Goal: Task Accomplishment & Management: Manage account settings

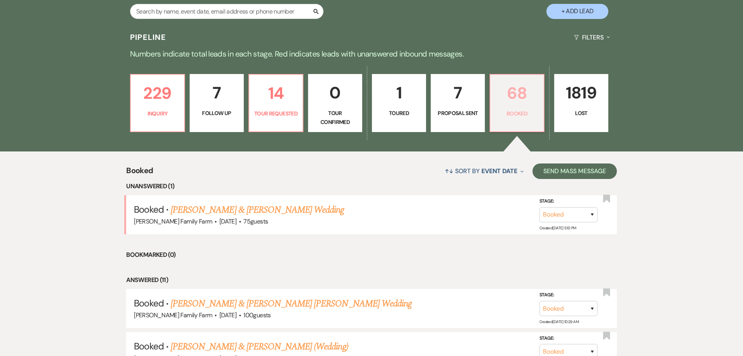
scroll to position [173, 0]
click at [508, 122] on link "68 Booked" at bounding box center [517, 103] width 55 height 58
click at [283, 301] on link "Kyle Leaden & Mary Kate Horan's Wedding" at bounding box center [291, 304] width 241 height 14
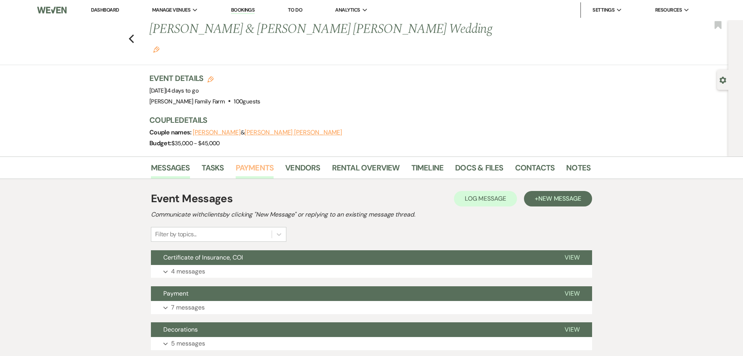
click at [263, 161] on link "Payments" at bounding box center [255, 169] width 38 height 17
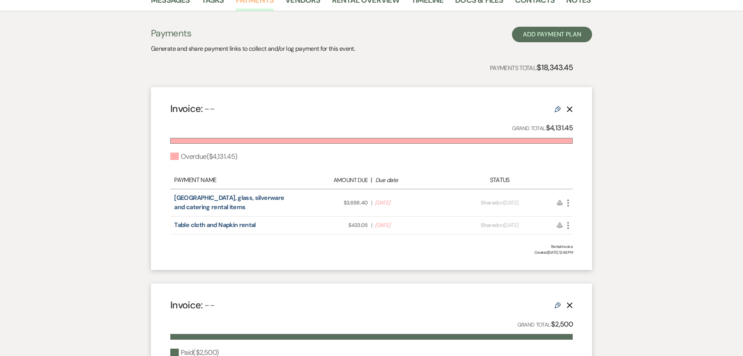
scroll to position [168, 0]
click at [568, 199] on use "button" at bounding box center [569, 202] width 2 height 7
click at [589, 237] on button "Check Mark Mark as Paid" at bounding box center [603, 243] width 78 height 13
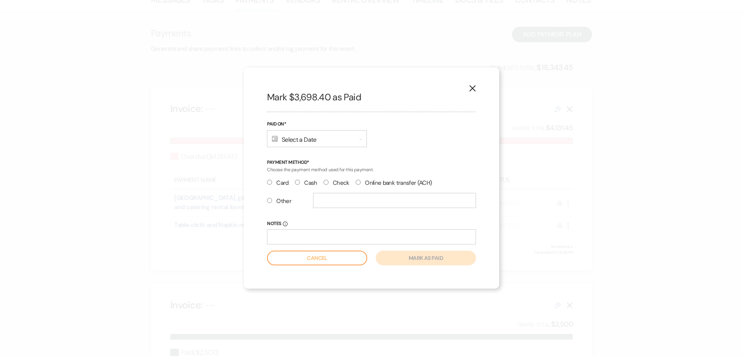
click at [288, 143] on div "Calendar Select a Date Expand" at bounding box center [317, 138] width 100 height 17
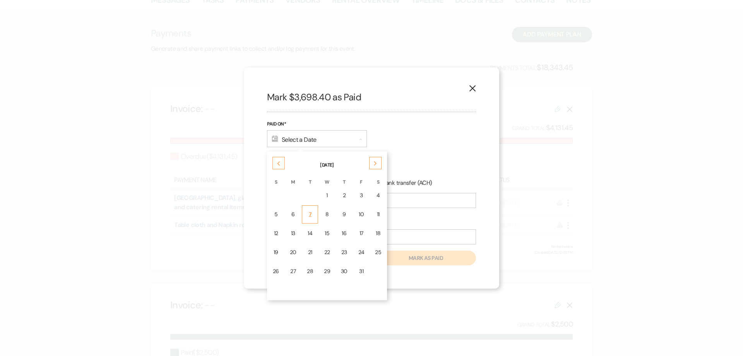
click at [314, 214] on td "7" at bounding box center [310, 214] width 16 height 18
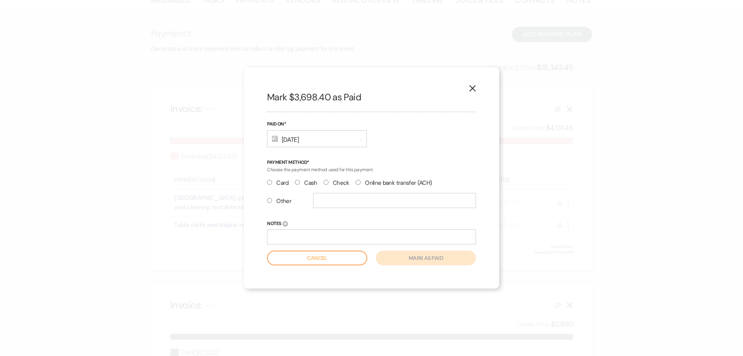
click at [328, 184] on input "Check" at bounding box center [326, 182] width 5 height 5
click at [323, 204] on input "text" at bounding box center [394, 200] width 163 height 15
radio input "false"
radio input "true"
type input "6409305905"
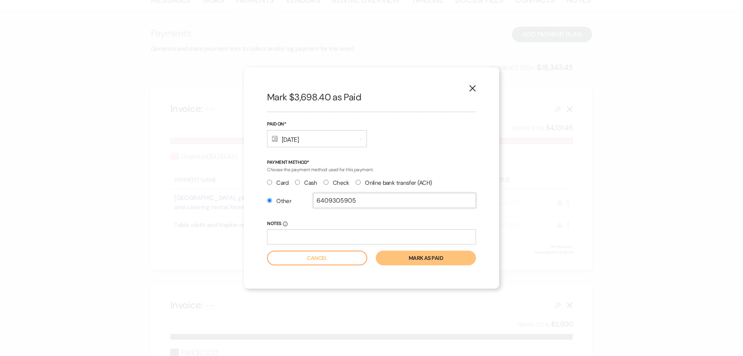
drag, startPoint x: 376, startPoint y: 202, endPoint x: 295, endPoint y: 194, distance: 80.9
click at [313, 194] on input "6409305905" at bounding box center [394, 200] width 163 height 15
click at [312, 238] on input "Notes Info" at bounding box center [371, 236] width 209 height 15
paste input "6409305905"
type input "6409305905"
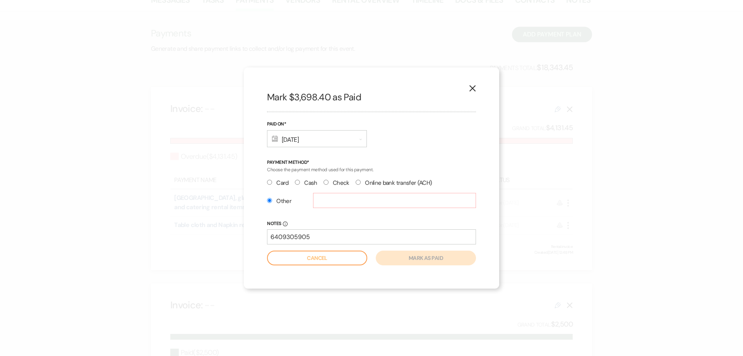
click at [326, 184] on input "Check" at bounding box center [326, 182] width 5 height 5
radio input "true"
radio input "false"
click at [408, 258] on button "Mark as paid" at bounding box center [426, 257] width 100 height 15
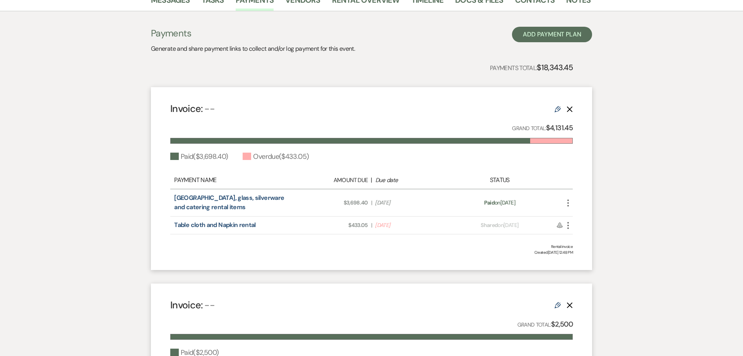
click at [569, 221] on icon "More" at bounding box center [568, 225] width 9 height 9
click at [598, 260] on button "Check Mark Mark as Paid" at bounding box center [603, 266] width 78 height 13
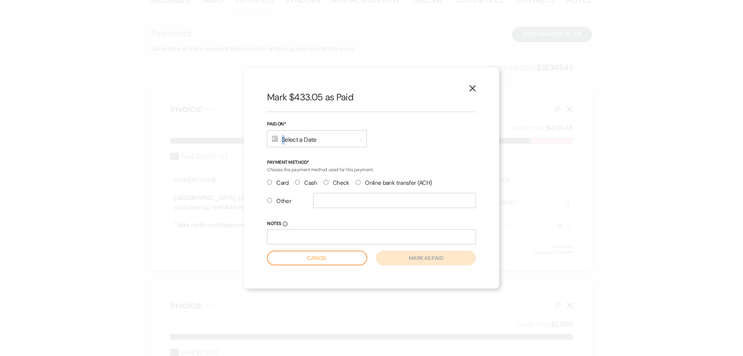
click at [284, 139] on div "Calendar Select a Date Expand" at bounding box center [317, 138] width 100 height 17
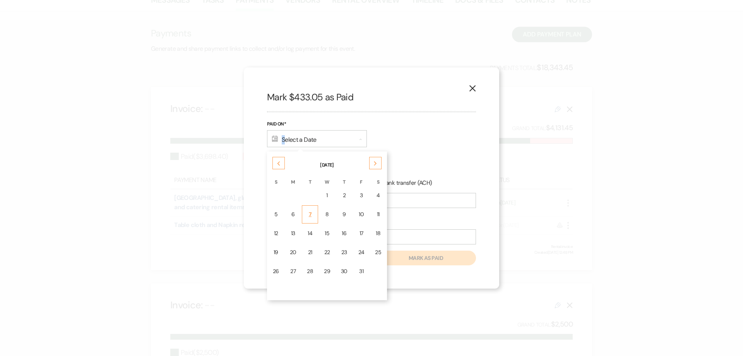
click at [309, 217] on div "7" at bounding box center [310, 214] width 6 height 8
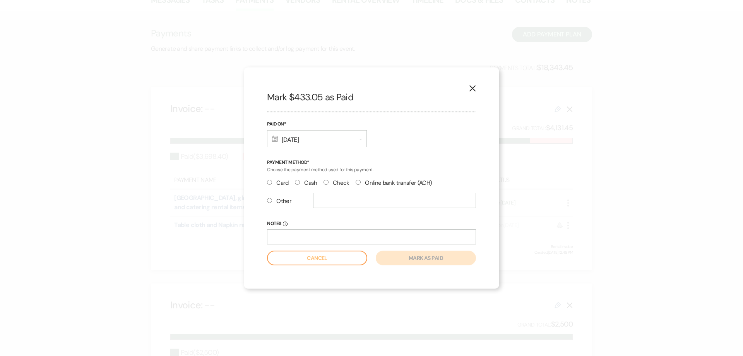
click at [328, 182] on input "Check" at bounding box center [326, 182] width 5 height 5
radio input "true"
click at [417, 261] on button "Mark as paid" at bounding box center [426, 257] width 100 height 15
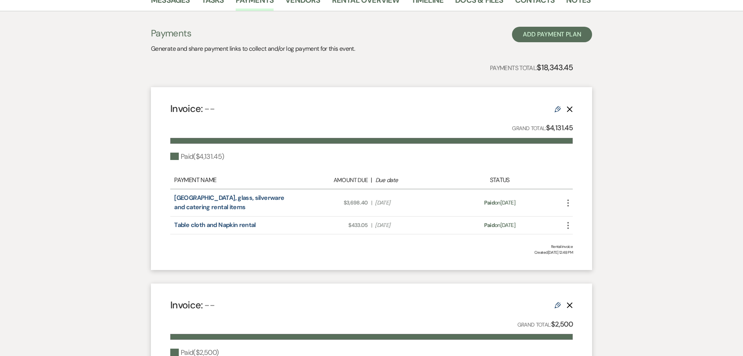
scroll to position [0, 0]
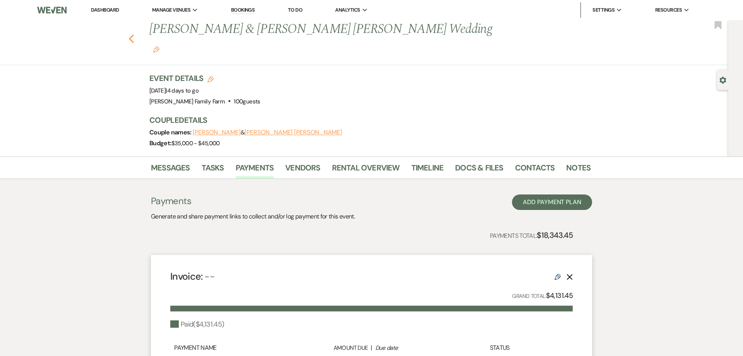
click at [131, 34] on use "button" at bounding box center [131, 38] width 5 height 9
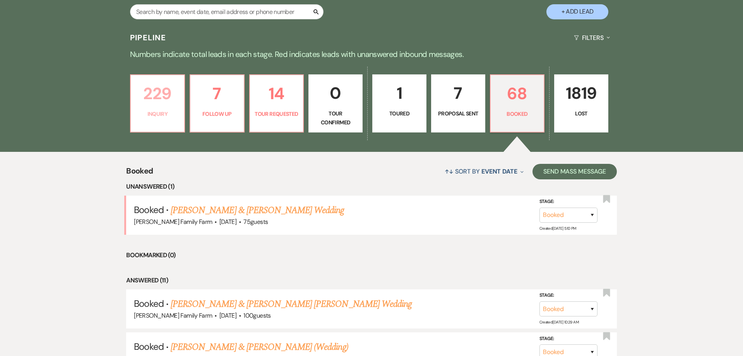
scroll to position [163, 0]
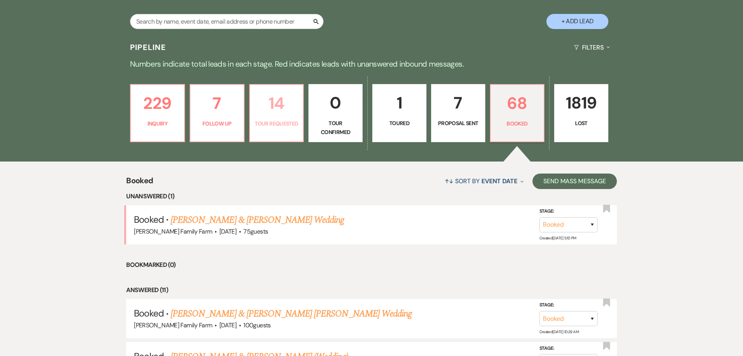
click at [276, 132] on link "14 Tour Requested" at bounding box center [276, 113] width 55 height 58
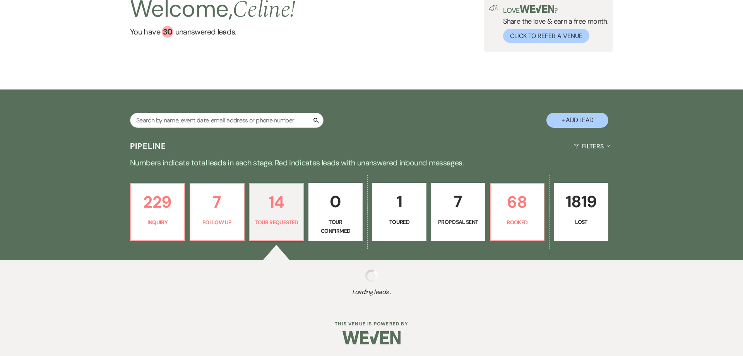
select select "2"
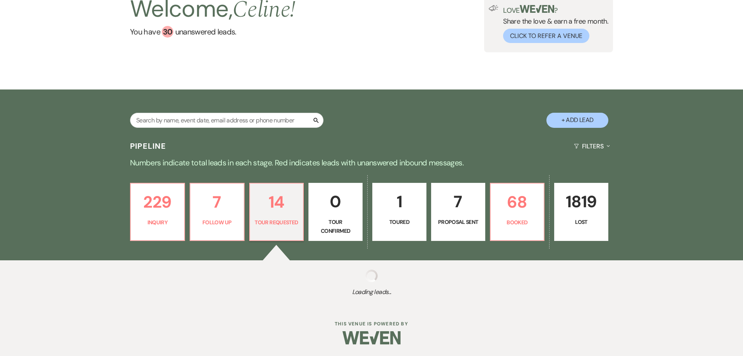
select select "2"
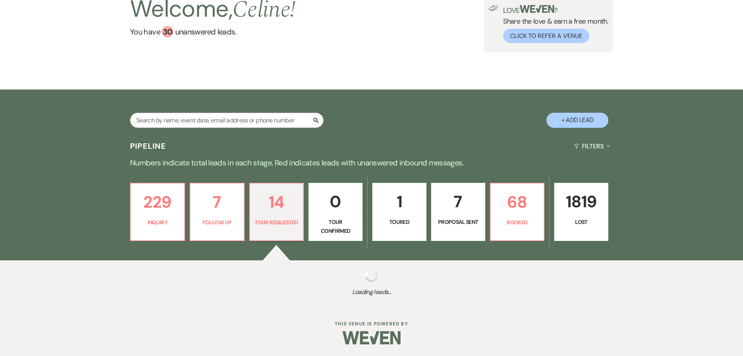
select select "2"
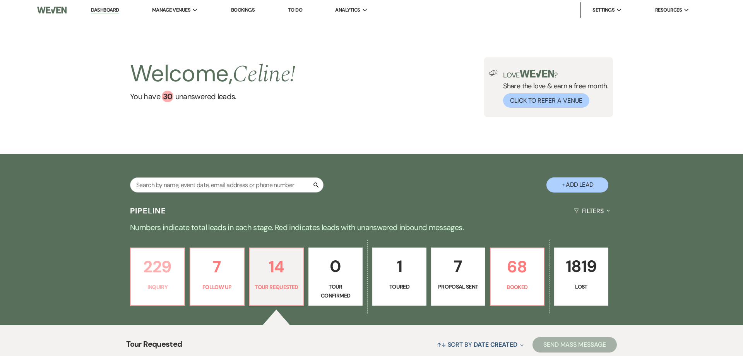
click at [155, 276] on p "229" at bounding box center [158, 267] width 44 height 26
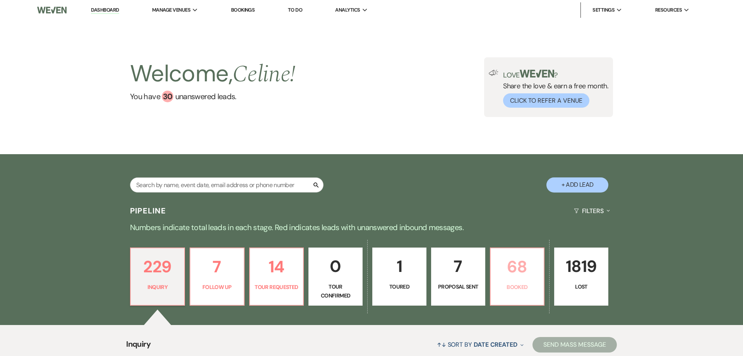
click at [513, 83] on div "Love ? Share the love & earn a free month. Click to Refer a Venue" at bounding box center [554, 89] width 110 height 38
click at [515, 283] on p "Booked" at bounding box center [518, 287] width 44 height 9
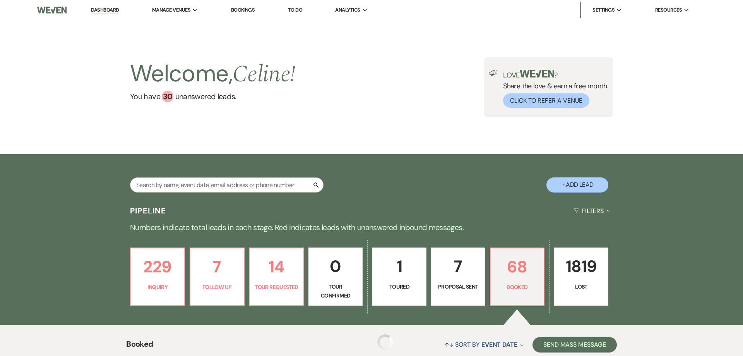
scroll to position [197, 0]
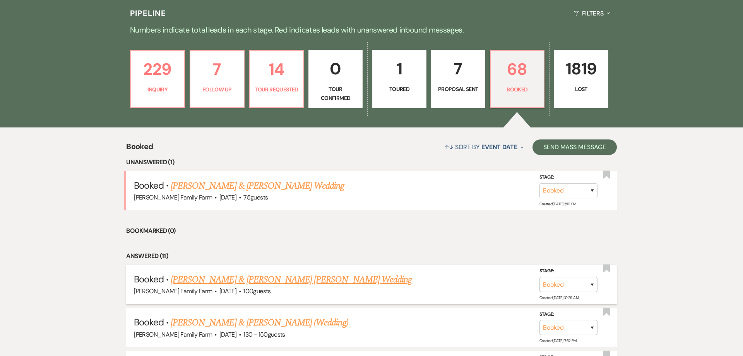
click at [248, 282] on link "Kyle Leaden & Mary Kate Horan's Wedding" at bounding box center [291, 280] width 241 height 14
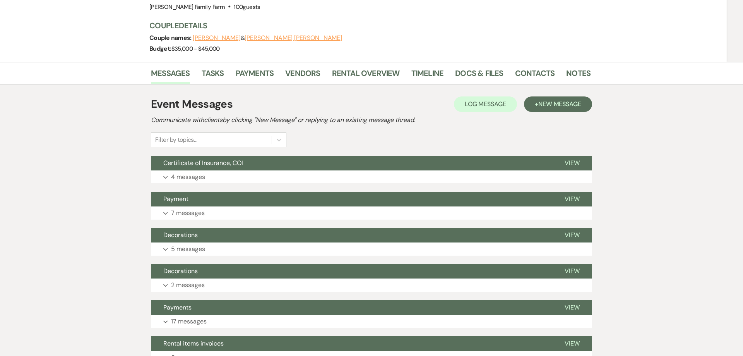
scroll to position [89, 0]
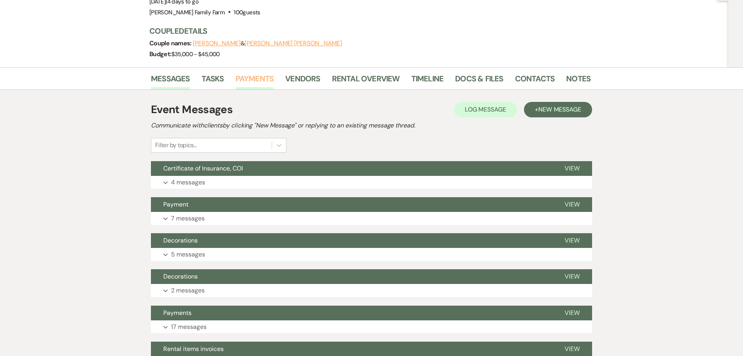
click at [254, 73] on link "Payments" at bounding box center [255, 81] width 38 height 17
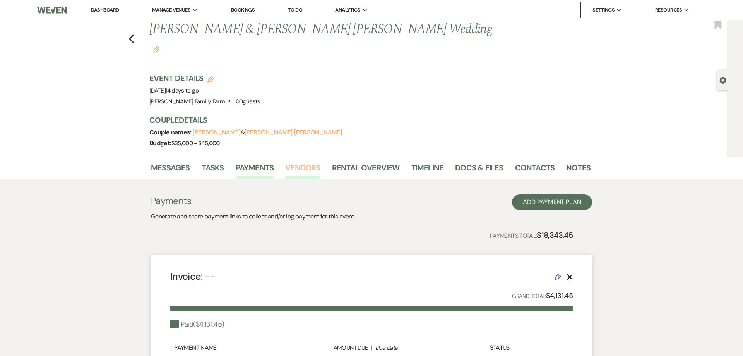
click at [306, 161] on link "Vendors" at bounding box center [302, 169] width 35 height 17
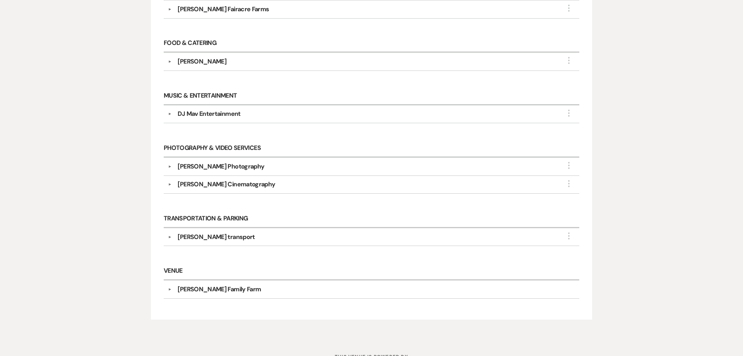
scroll to position [374, 0]
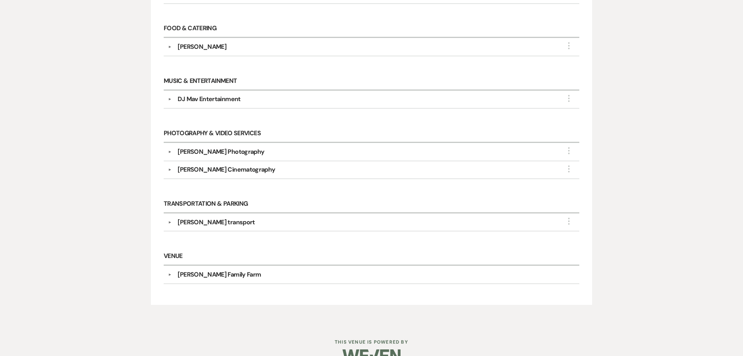
click at [230, 147] on div "Julia Ann Photography" at bounding box center [221, 151] width 87 height 9
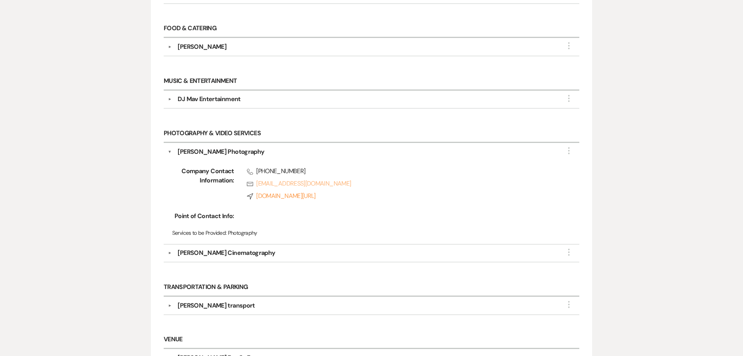
click at [403, 179] on link "Rsvp juliaannphoto@gmail.com" at bounding box center [401, 183] width 308 height 9
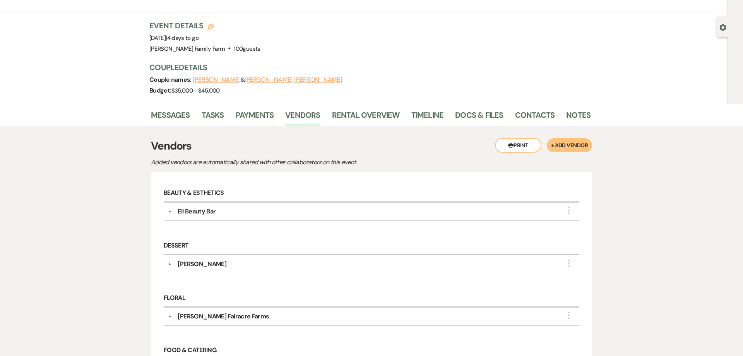
scroll to position [0, 0]
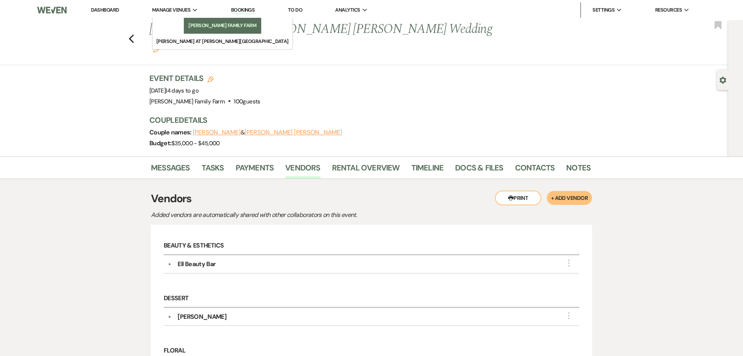
click at [193, 31] on link "[PERSON_NAME] Family Farm" at bounding box center [222, 25] width 77 height 15
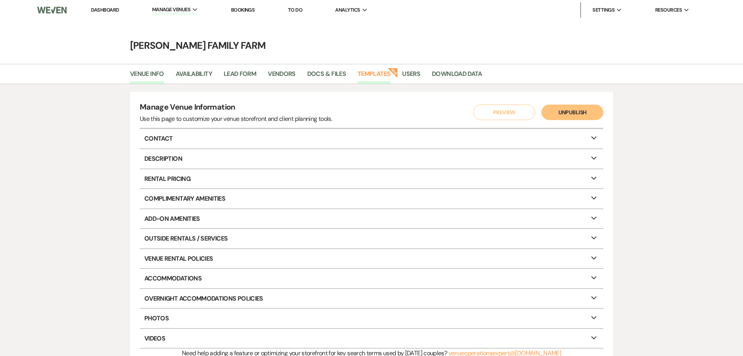
click at [378, 74] on link "Templates" at bounding box center [374, 76] width 33 height 15
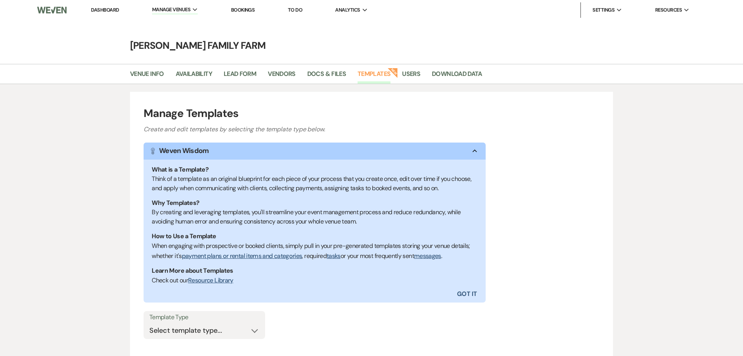
scroll to position [61, 0]
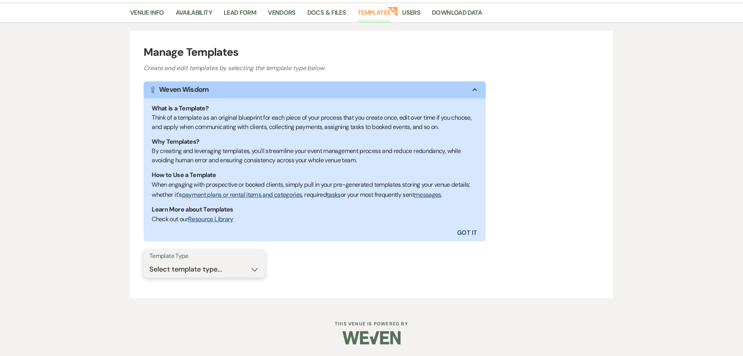
select select "Message Templates"
click option "Message Templates" at bounding box center [0, 0] width 0 height 0
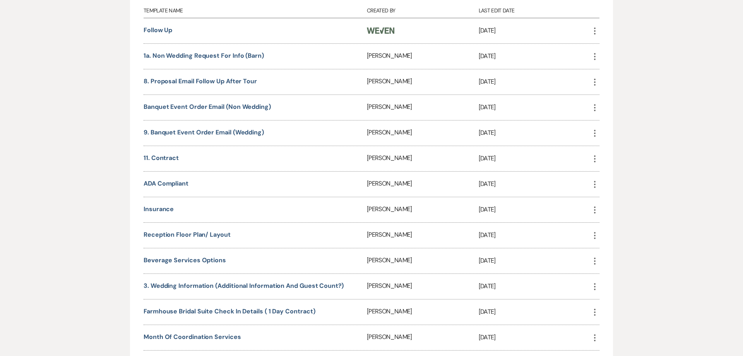
scroll to position [387, 0]
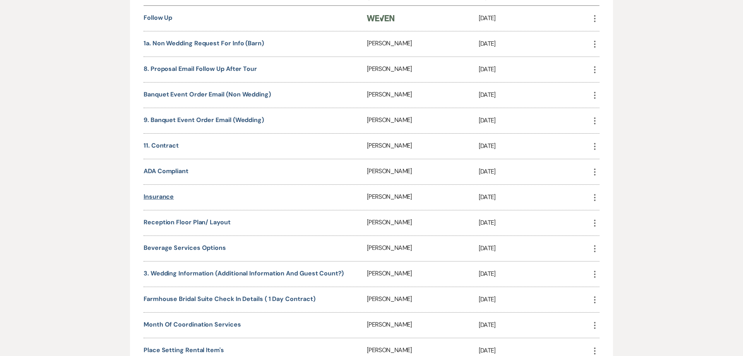
click at [162, 198] on link "Insurance" at bounding box center [159, 196] width 30 height 8
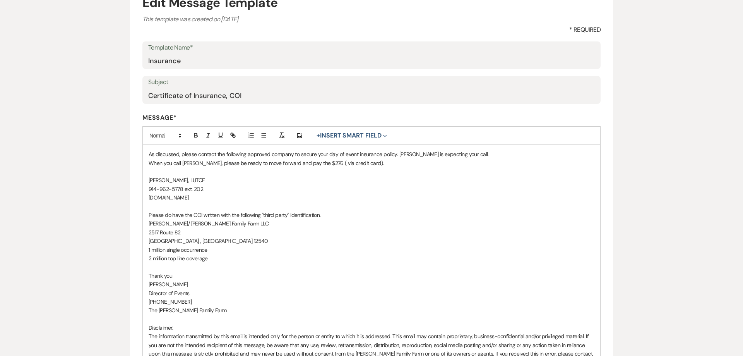
scroll to position [202, 0]
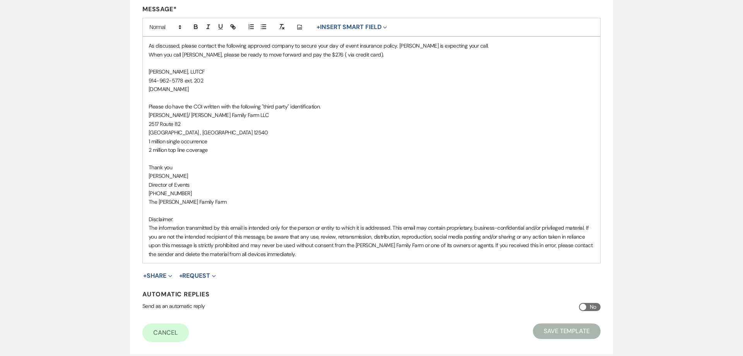
drag, startPoint x: 221, startPoint y: 152, endPoint x: 140, endPoint y: 101, distance: 95.8
click at [143, 101] on div "As discussed, please contact the following approved company to secure your day …" at bounding box center [372, 150] width 458 height 226
copy div "Please do have the COI written with the following "third party" identification.…"
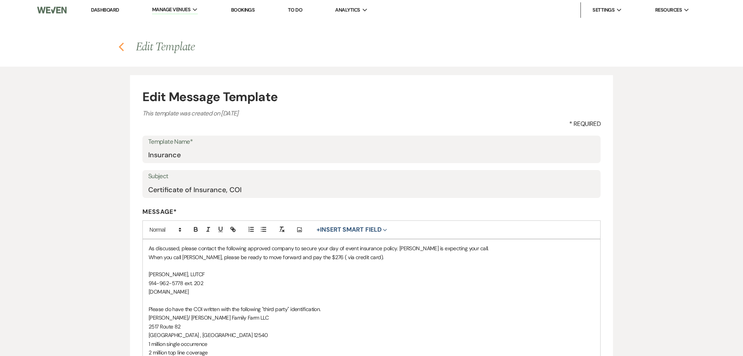
click at [122, 49] on use "button" at bounding box center [121, 47] width 5 height 9
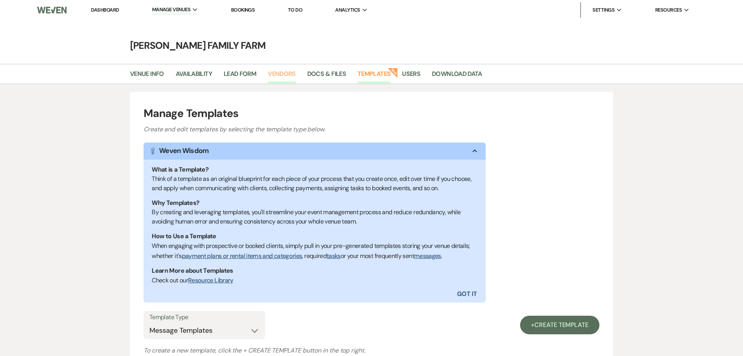
click at [277, 76] on link "Vendors" at bounding box center [282, 76] width 28 height 15
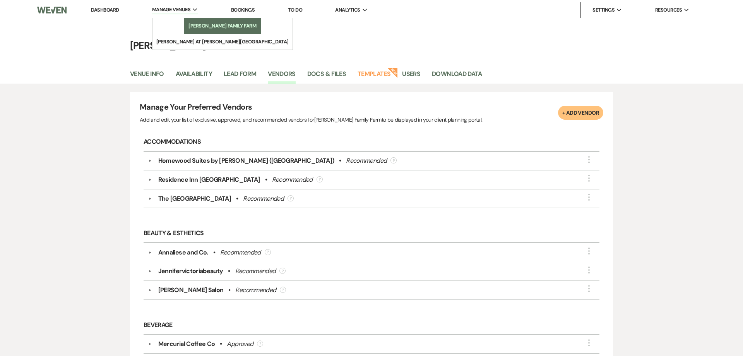
click at [184, 22] on link "[PERSON_NAME] Family Farm" at bounding box center [222, 25] width 77 height 15
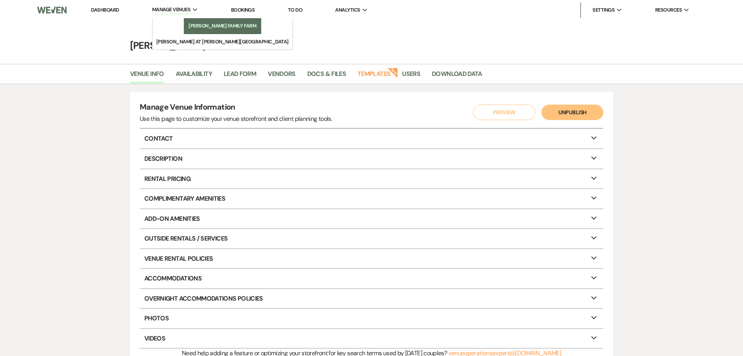
click at [184, 22] on link "[PERSON_NAME] Family Farm" at bounding box center [222, 25] width 77 height 15
click at [202, 24] on li "[PERSON_NAME] Family Farm" at bounding box center [223, 26] width 70 height 8
click at [196, 29] on li "[PERSON_NAME] Family Farm" at bounding box center [223, 26] width 70 height 8
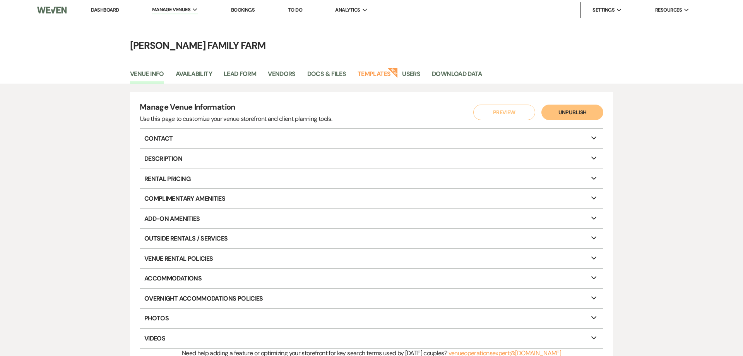
click at [113, 10] on link "Dashboard" at bounding box center [105, 10] width 28 height 7
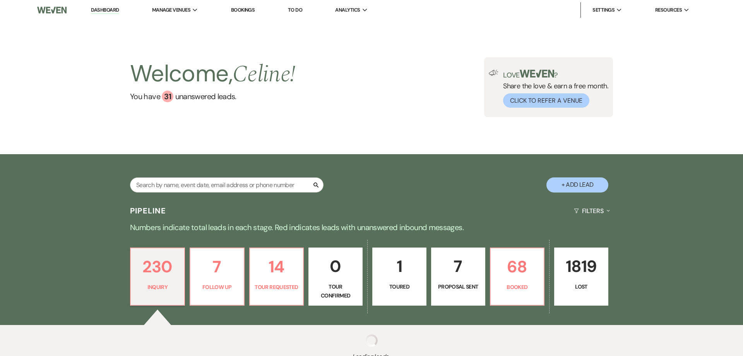
scroll to position [1, 0]
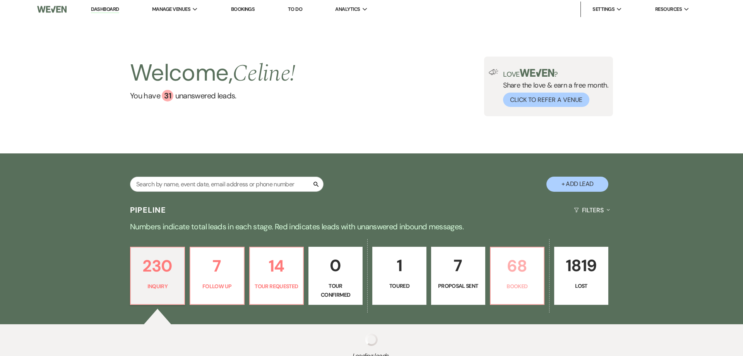
click at [518, 247] on link "68 Booked" at bounding box center [517, 276] width 55 height 58
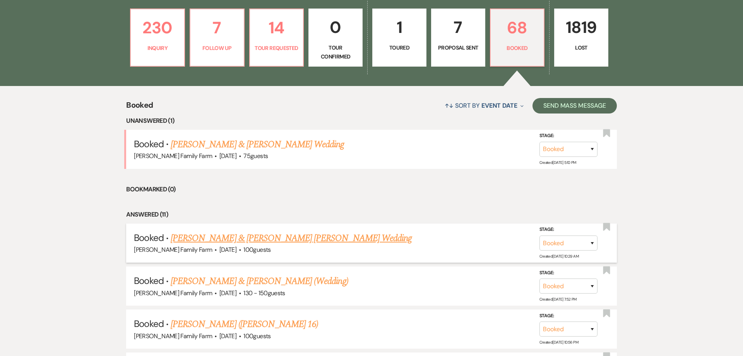
scroll to position [242, 0]
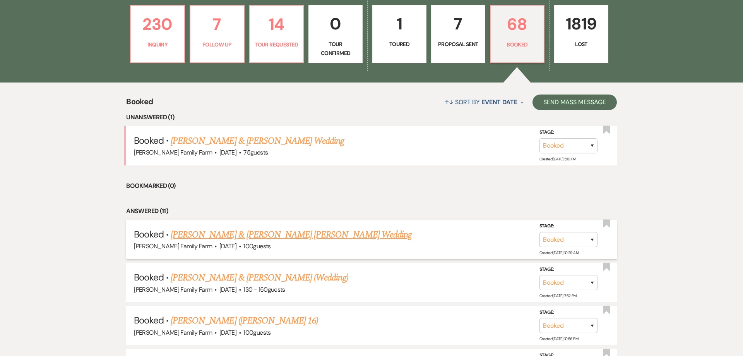
click at [280, 237] on link "Kyle Leaden & Mary Kate Horan's Wedding" at bounding box center [291, 235] width 241 height 14
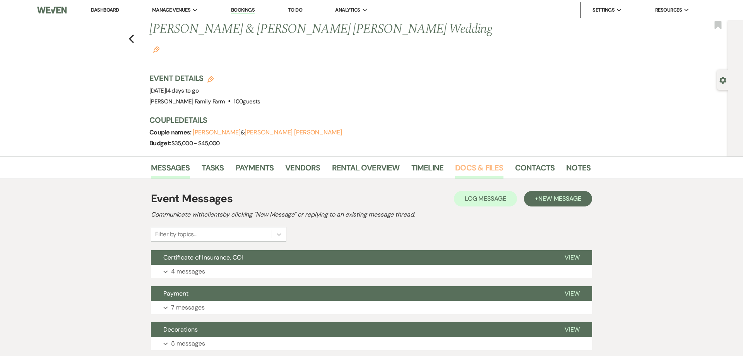
click at [479, 161] on link "Docs & Files" at bounding box center [479, 169] width 48 height 17
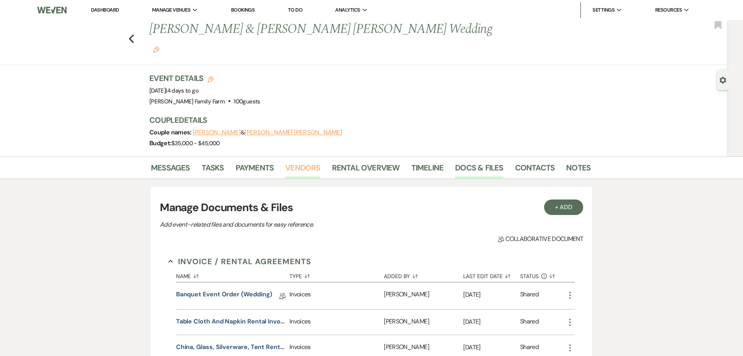
click at [309, 161] on link "Vendors" at bounding box center [302, 169] width 35 height 17
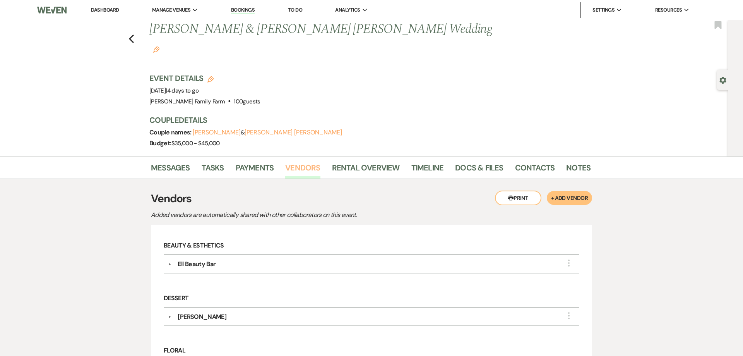
scroll to position [69, 0]
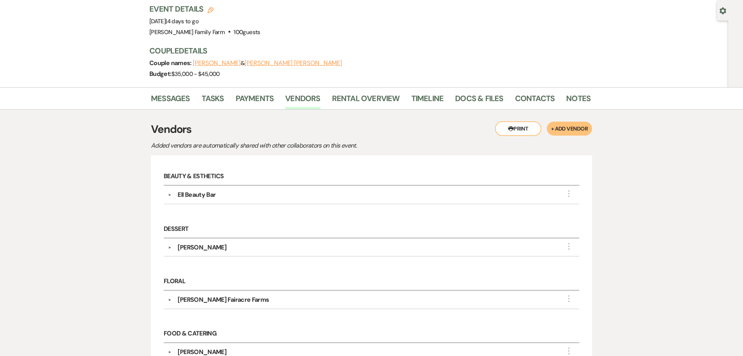
click at [274, 190] on div "Ell Beauty Bar" at bounding box center [374, 194] width 404 height 9
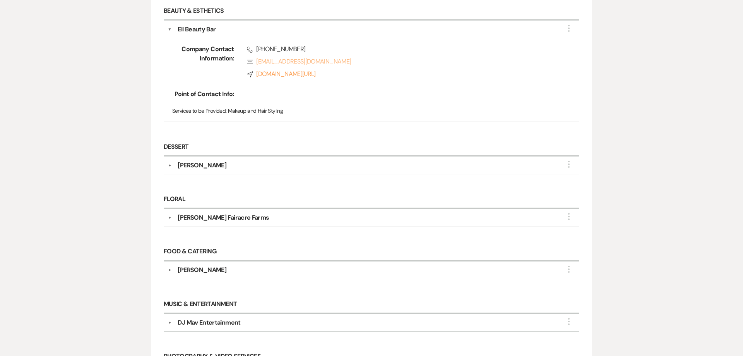
scroll to position [247, 0]
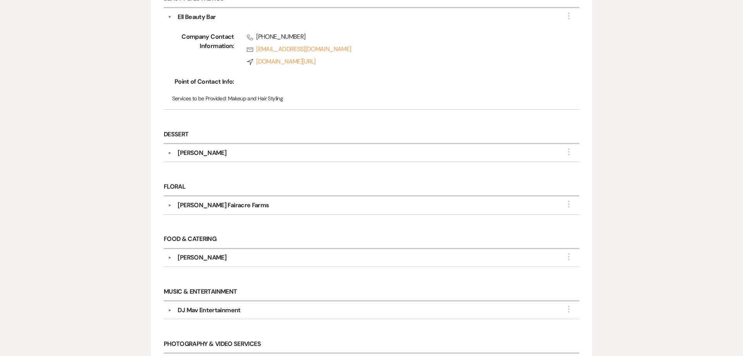
click at [226, 201] on div "Adams Fairacre Farms" at bounding box center [223, 205] width 91 height 9
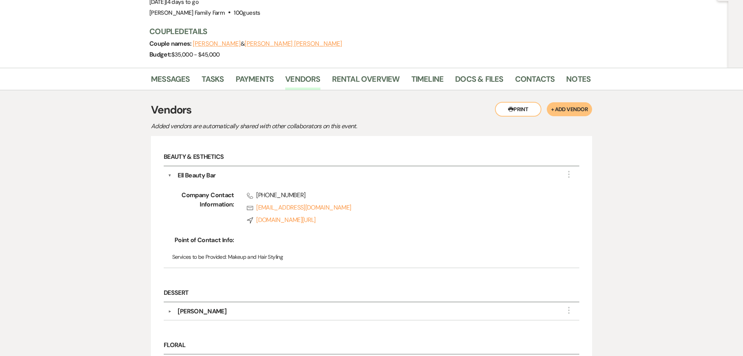
scroll to position [89, 0]
click at [203, 170] on div "Ell Beauty Bar" at bounding box center [197, 174] width 38 height 9
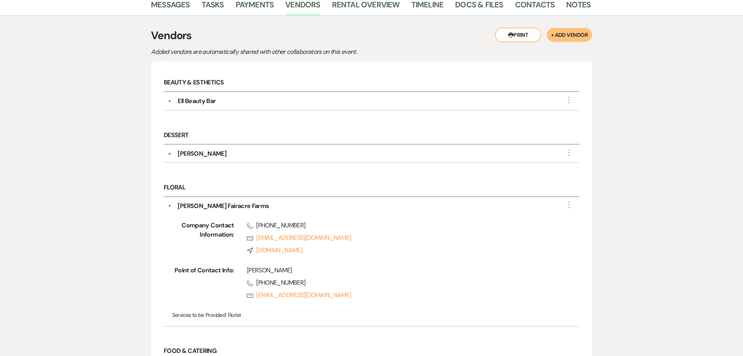
scroll to position [168, 0]
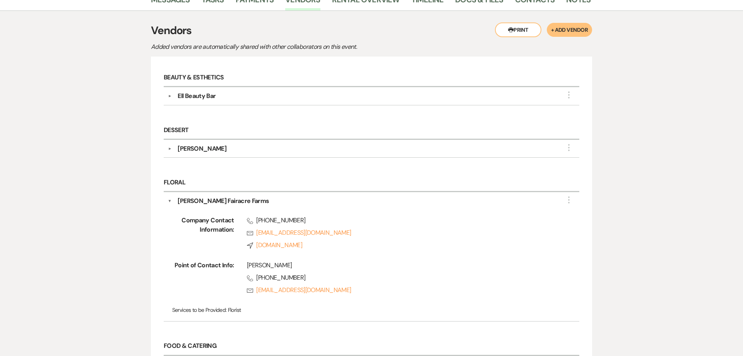
click at [215, 196] on div "Adams Fairacre Farms" at bounding box center [223, 200] width 91 height 9
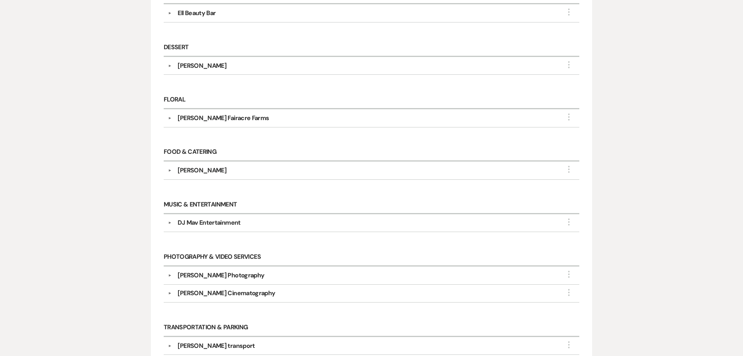
scroll to position [267, 0]
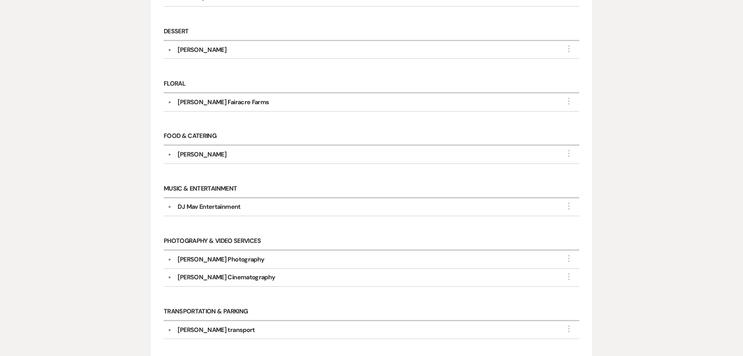
click at [222, 273] on div "Sean Patrick Cinematography" at bounding box center [227, 277] width 98 height 9
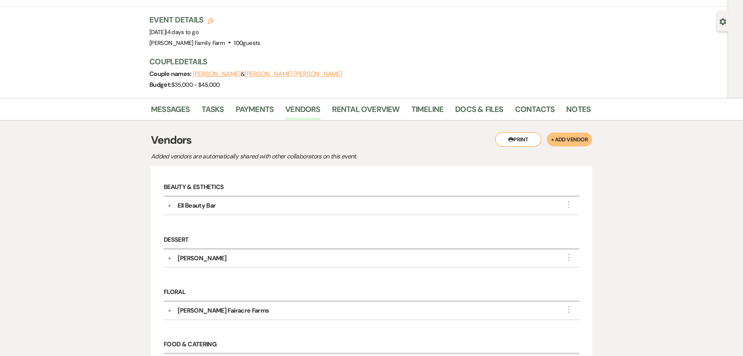
scroll to position [0, 0]
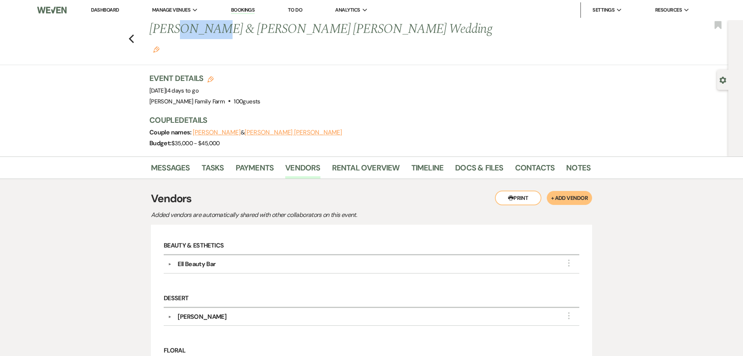
drag, startPoint x: 208, startPoint y: 32, endPoint x: 174, endPoint y: 35, distance: 33.8
click at [174, 35] on h1 "Kyle Leaden & Mary Kate Horan's Wedding Edit" at bounding box center [322, 38] width 347 height 37
copy h1 "Leaden"
click at [132, 34] on use "button" at bounding box center [131, 38] width 5 height 9
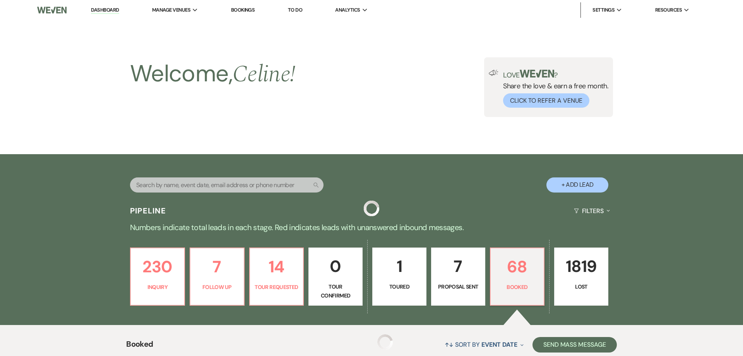
scroll to position [242, 0]
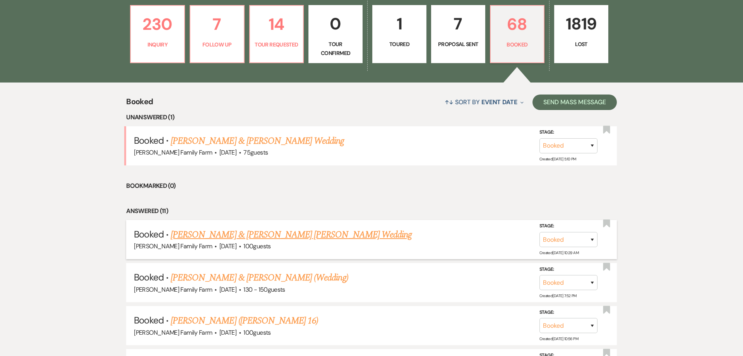
click at [291, 234] on link "Kyle Leaden & Mary Kate Horan's Wedding" at bounding box center [291, 235] width 241 height 14
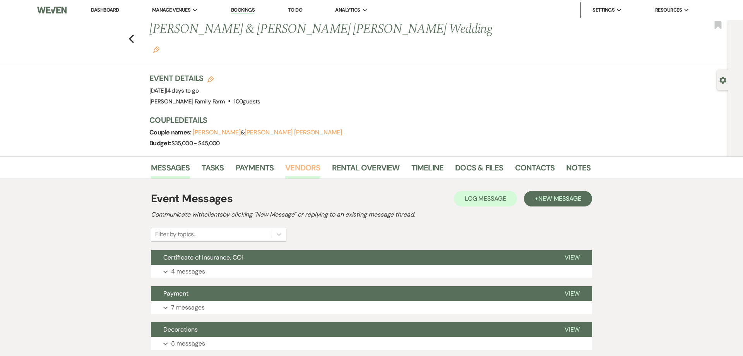
click at [305, 161] on link "Vendors" at bounding box center [302, 169] width 35 height 17
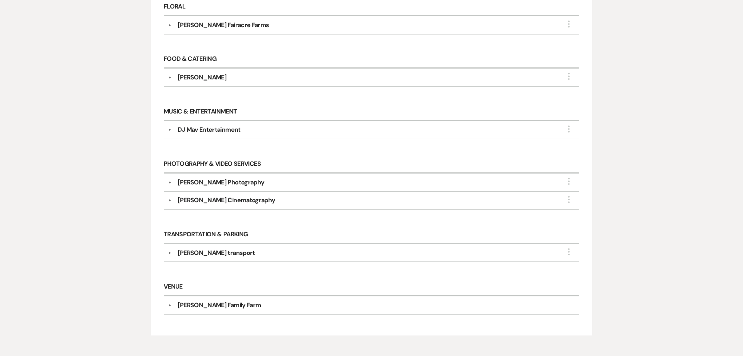
scroll to position [374, 0]
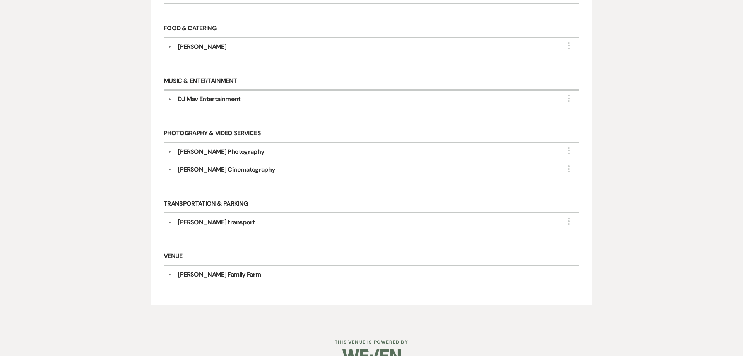
click at [262, 165] on div "Sean Patrick Cinematography" at bounding box center [374, 169] width 404 height 9
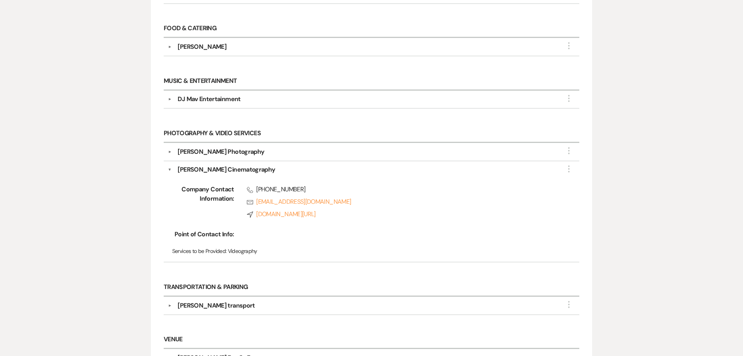
click at [206, 165] on div "Sean Patrick Cinematography" at bounding box center [227, 169] width 98 height 9
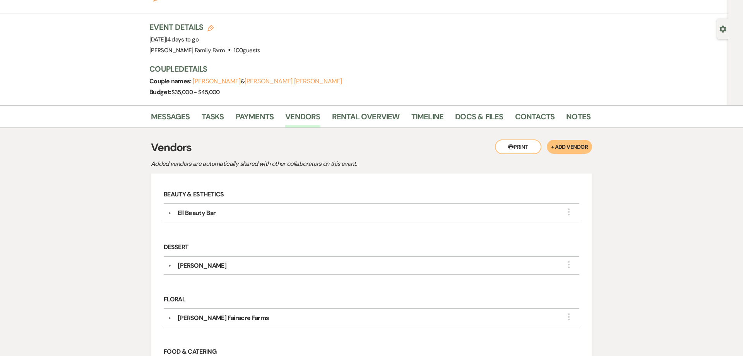
scroll to position [0, 0]
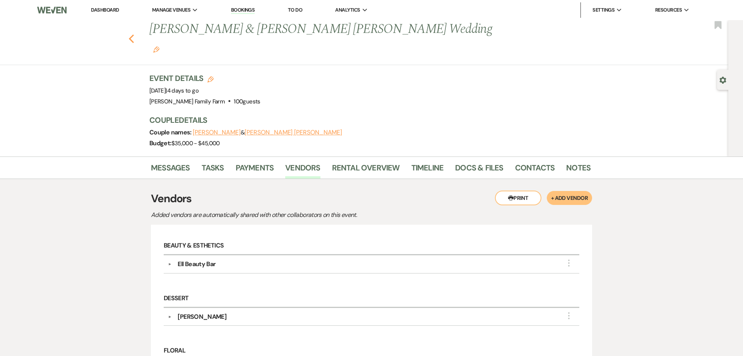
click at [132, 34] on use "button" at bounding box center [131, 38] width 5 height 9
